Goal: Task Accomplishment & Management: Use online tool/utility

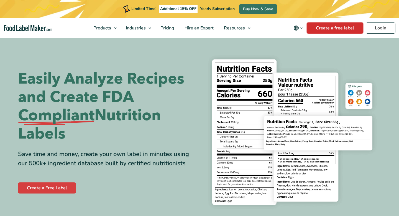
click at [340, 29] on link "Create a free label" at bounding box center [335, 27] width 56 height 11
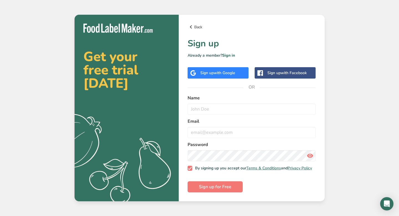
click at [194, 24] on link "Back" at bounding box center [252, 27] width 128 height 7
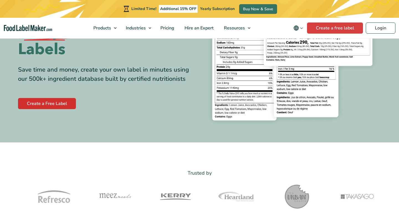
scroll to position [89, 0]
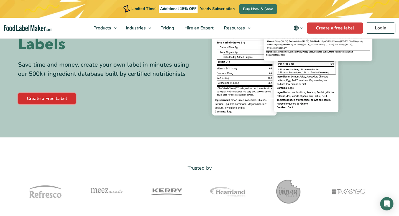
click at [49, 102] on link "Create a Free Label" at bounding box center [47, 98] width 58 height 11
